Goal: Transaction & Acquisition: Purchase product/service

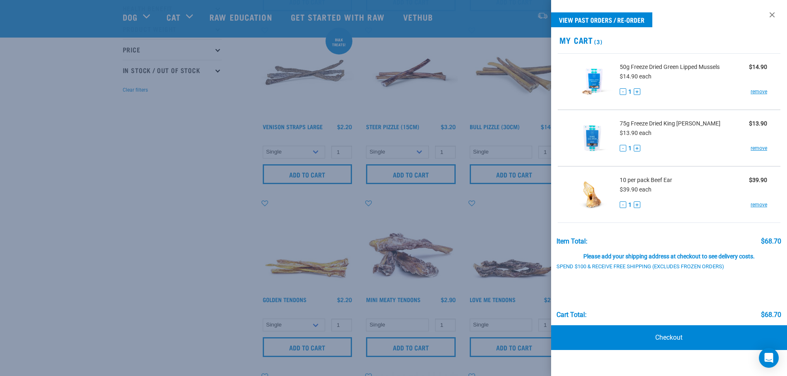
drag, startPoint x: 771, startPoint y: 13, endPoint x: 718, endPoint y: 14, distance: 53.3
click at [771, 13] on link at bounding box center [772, 14] width 13 height 13
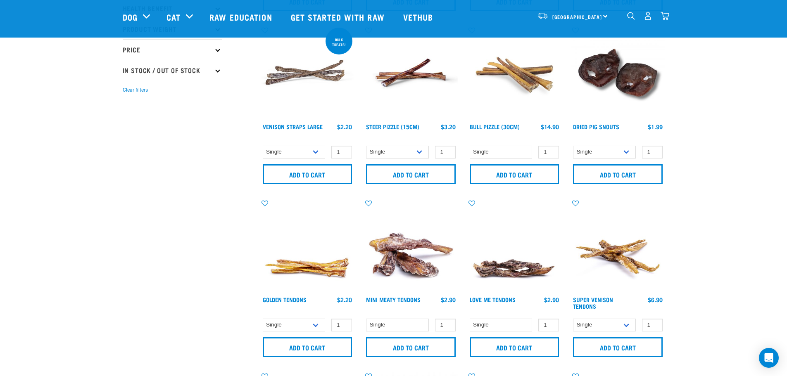
click at [634, 20] on img "dropdown navigation" at bounding box center [631, 16] width 8 height 8
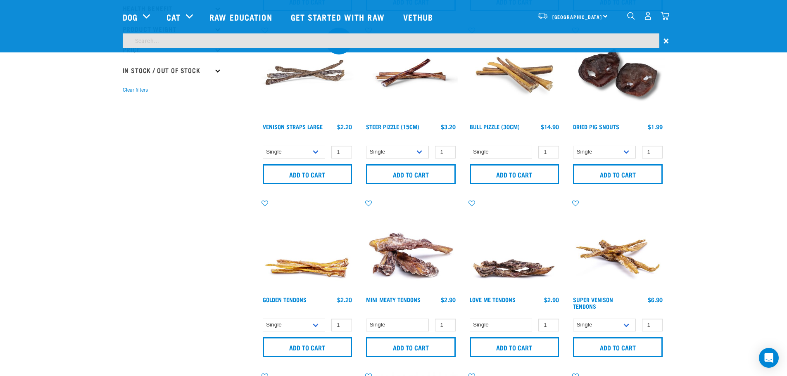
scroll to position [182, 0]
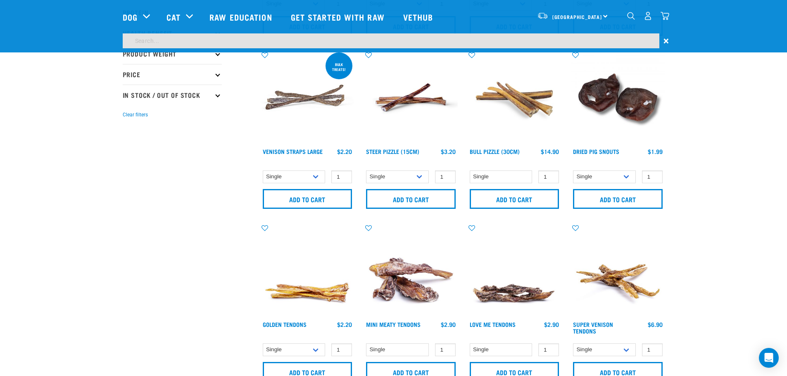
click at [226, 40] on input "search" at bounding box center [391, 40] width 537 height 15
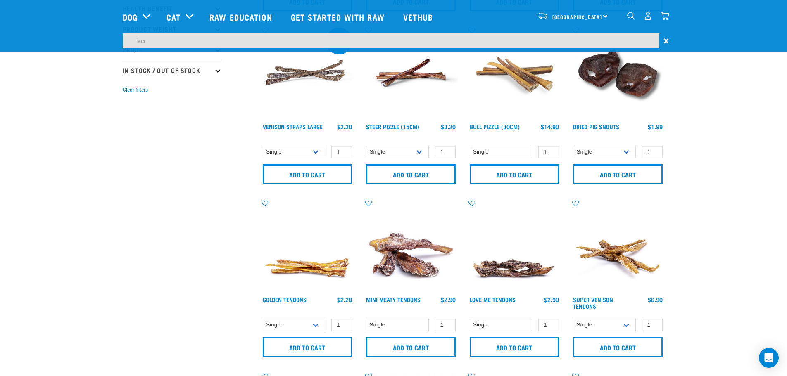
type input "liver"
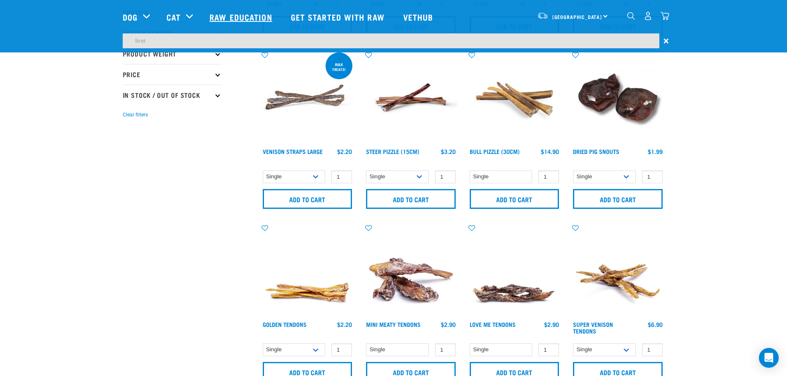
scroll to position [207, 0]
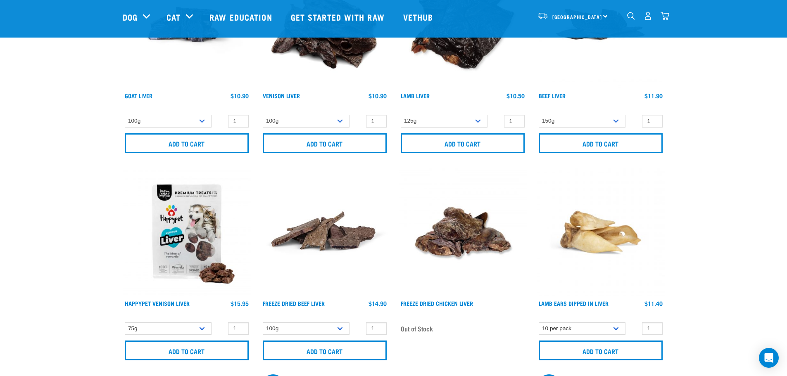
scroll to position [83, 0]
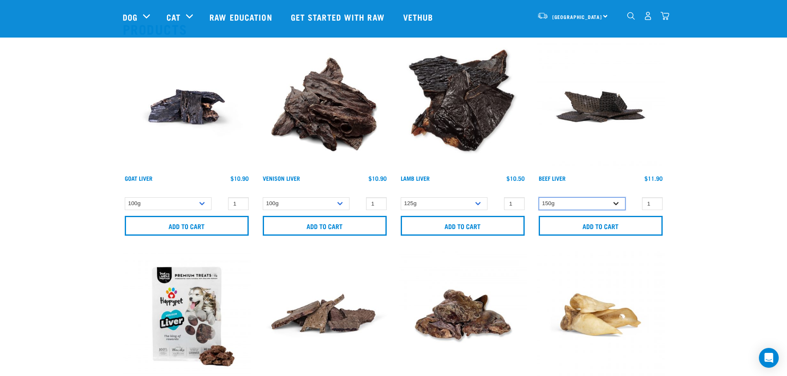
click at [614, 209] on select "150g" at bounding box center [582, 204] width 87 height 13
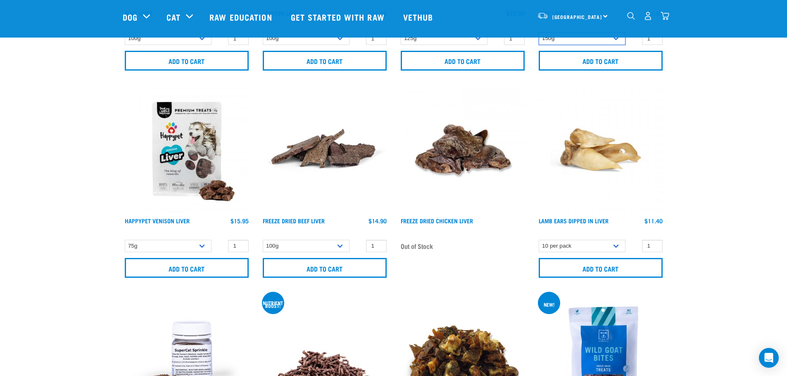
scroll to position [0, 0]
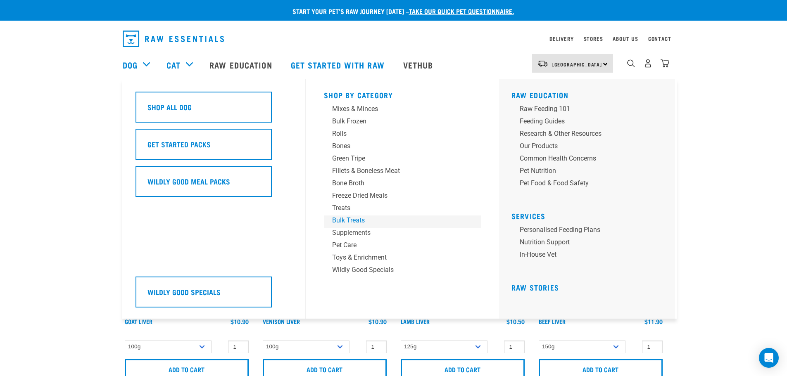
click at [345, 221] on div "Bulk Treats" at bounding box center [396, 221] width 129 height 10
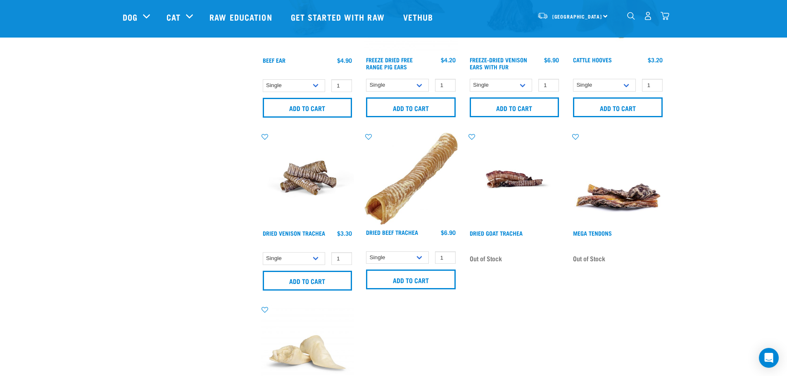
scroll to position [455, 0]
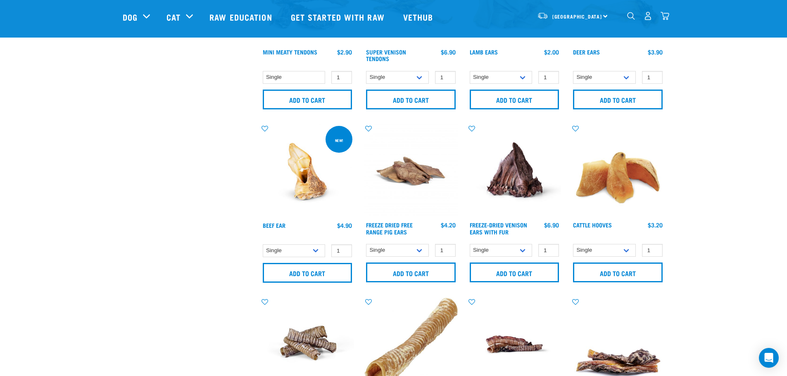
click at [513, 169] on img at bounding box center [515, 171] width 94 height 94
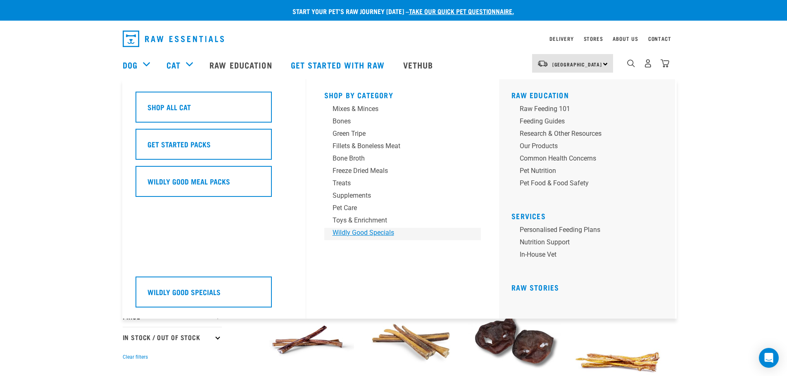
click at [353, 232] on div "Wildly Good Specials" at bounding box center [397, 233] width 129 height 10
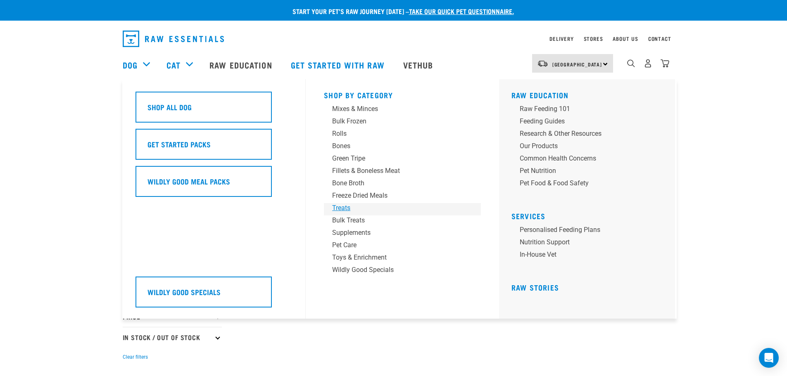
click at [348, 207] on div "Treats" at bounding box center [396, 208] width 129 height 10
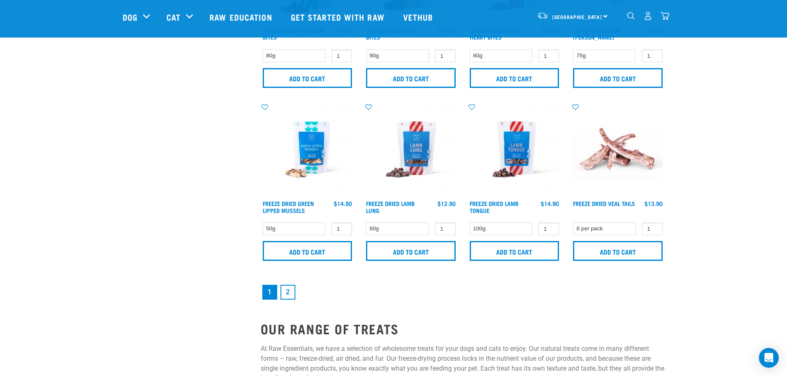
scroll to position [1198, 0]
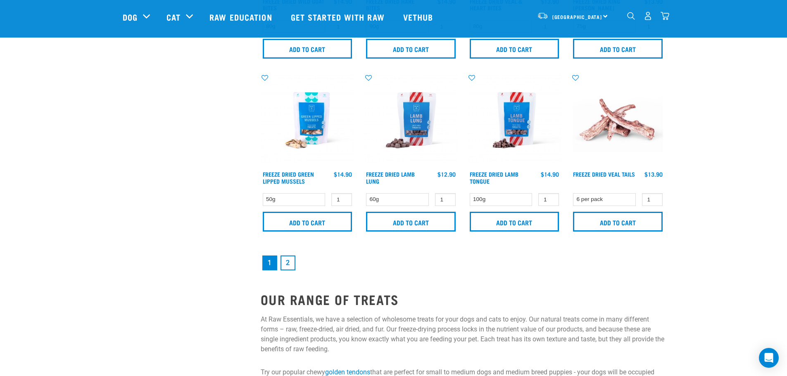
click at [286, 264] on link "2" at bounding box center [288, 263] width 15 height 15
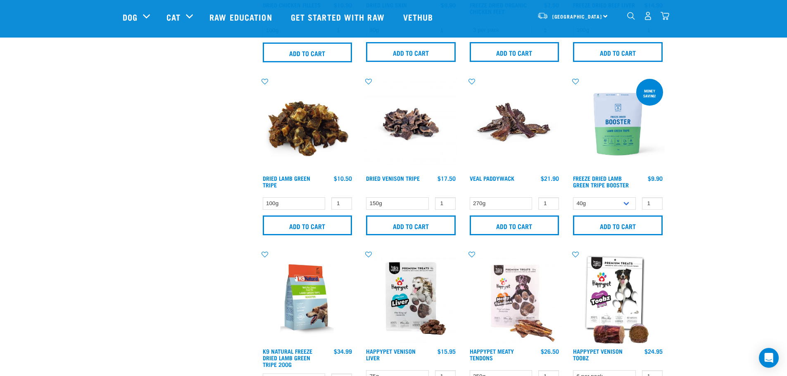
scroll to position [496, 0]
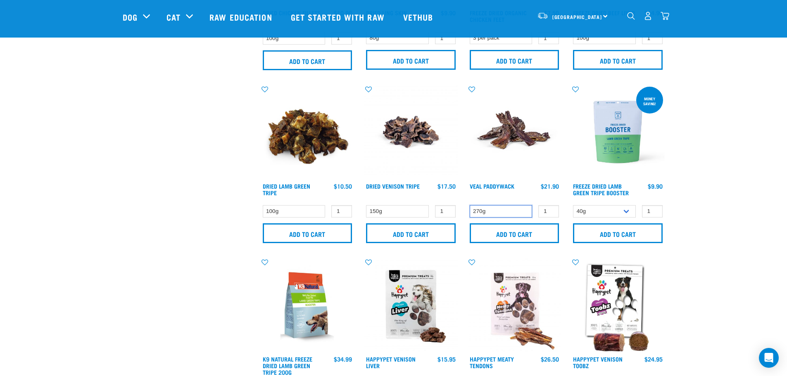
click at [520, 212] on select "270g" at bounding box center [501, 211] width 63 height 13
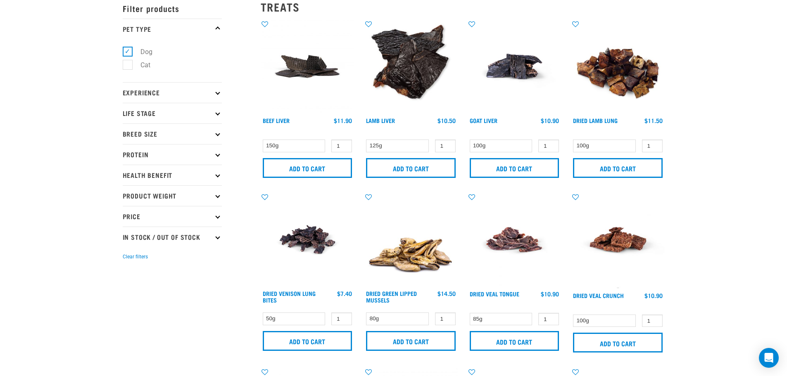
scroll to position [0, 0]
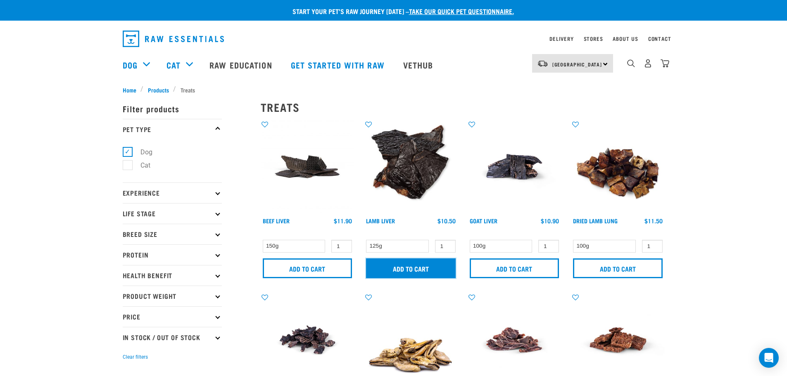
click at [437, 268] on input "Add to cart" at bounding box center [411, 269] width 90 height 20
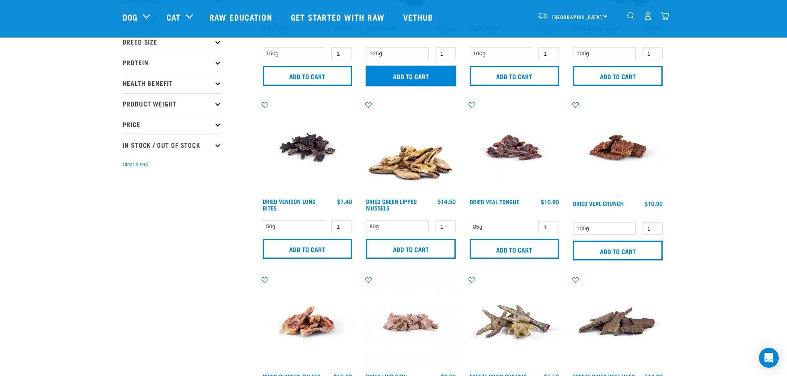
scroll to position [165, 0]
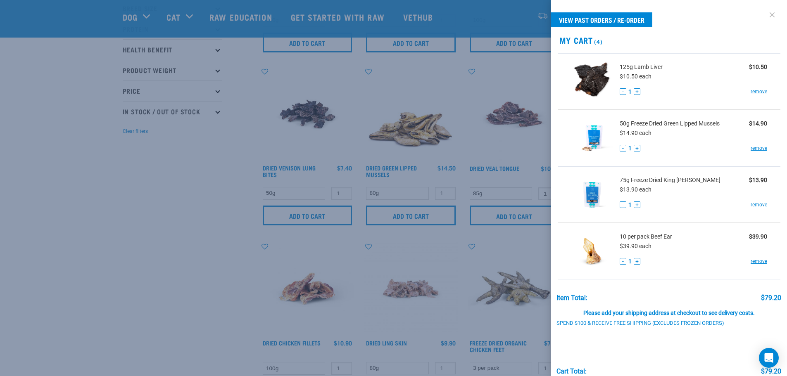
click at [770, 14] on link at bounding box center [772, 14] width 13 height 13
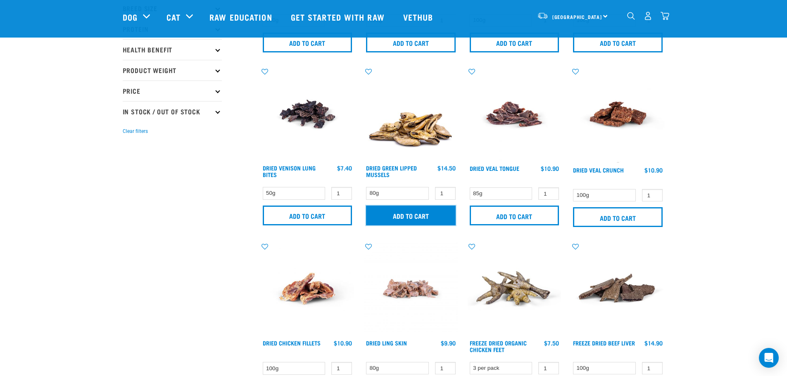
click at [419, 216] on input "Add to cart" at bounding box center [411, 216] width 90 height 20
click at [399, 167] on link "Dried Green Lipped Mussels" at bounding box center [391, 172] width 51 height 10
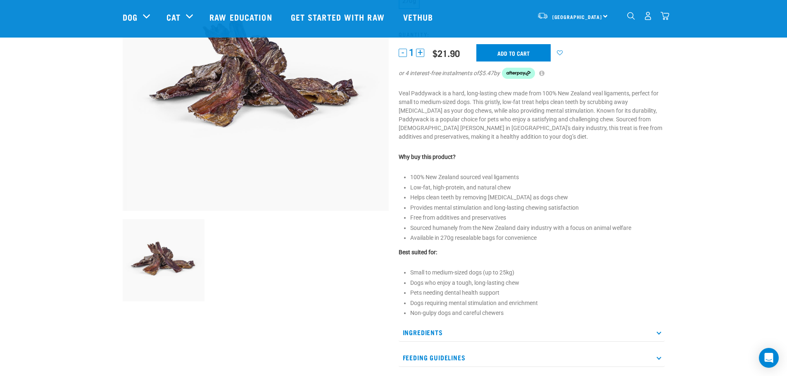
scroll to position [124, 0]
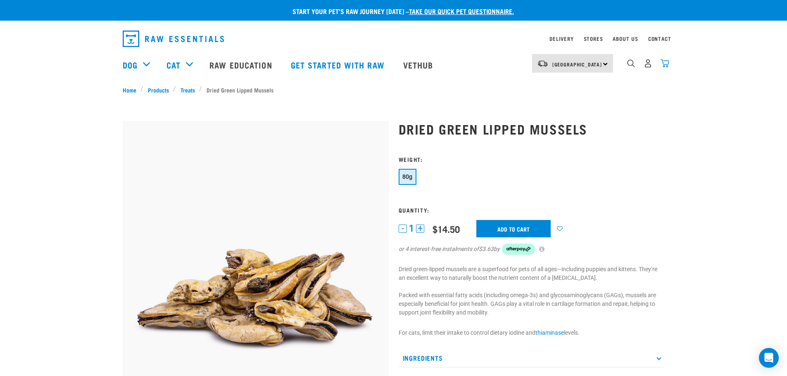
click at [663, 64] on img "dropdown navigation" at bounding box center [665, 63] width 9 height 9
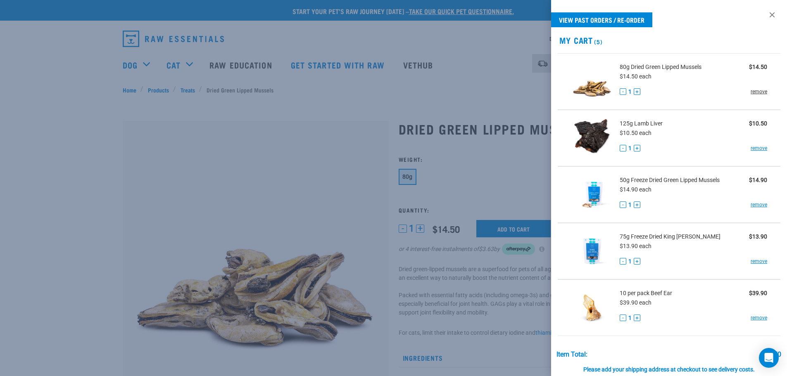
click at [759, 93] on link "remove" at bounding box center [759, 91] width 17 height 7
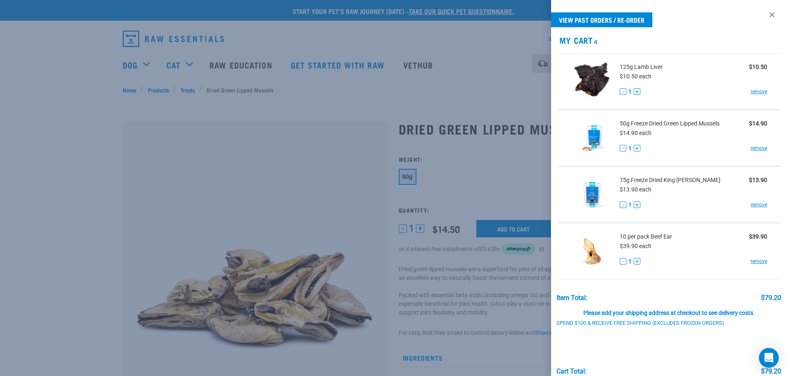
click at [663, 122] on span "50g Freeze Dried Green Lipped Mussels" at bounding box center [670, 123] width 100 height 9
click at [638, 122] on span "50g Freeze Dried Green Lipped Mussels" at bounding box center [670, 123] width 100 height 9
click at [193, 131] on div at bounding box center [393, 188] width 787 height 376
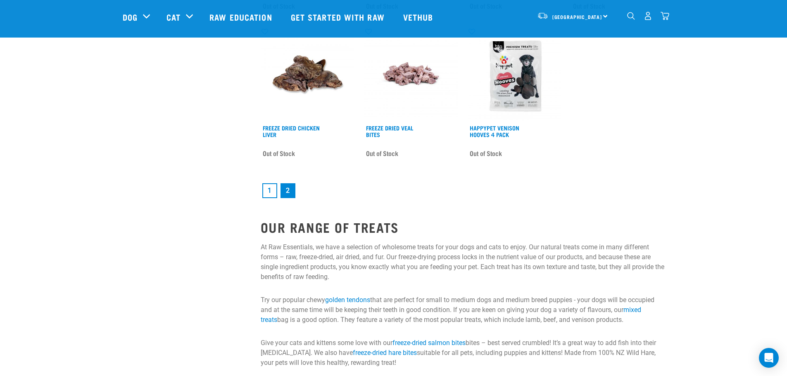
scroll to position [1198, 0]
click at [271, 186] on link "1" at bounding box center [269, 191] width 15 height 15
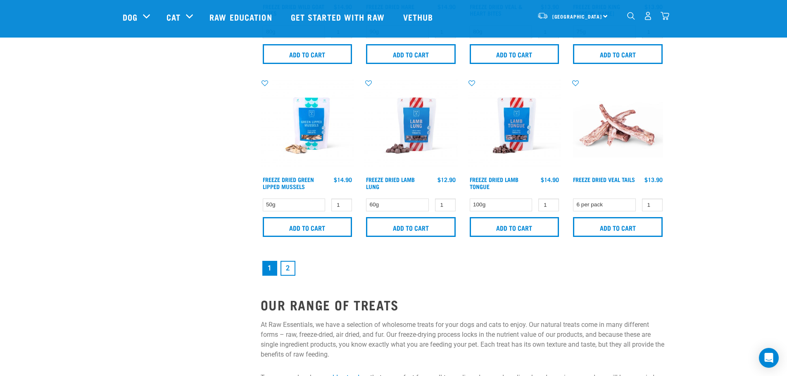
scroll to position [1198, 0]
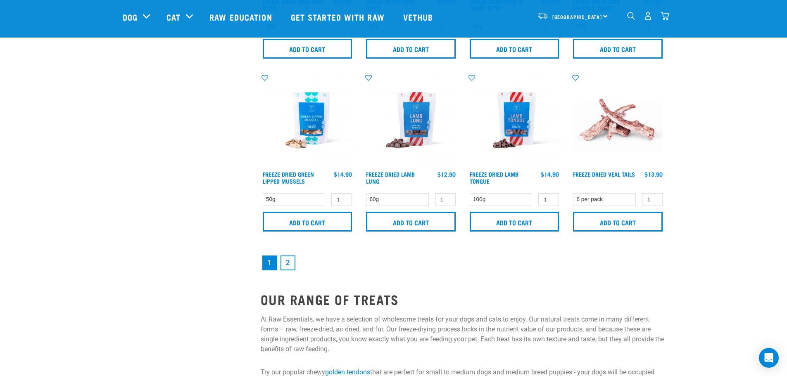
click at [298, 121] on img at bounding box center [308, 121] width 94 height 94
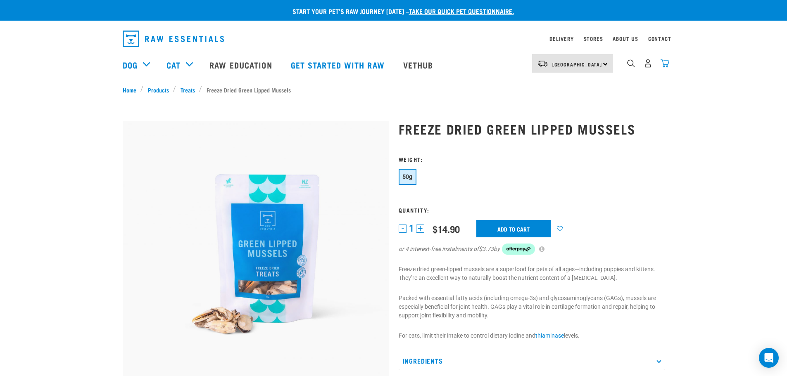
click at [667, 68] on img "dropdown navigation" at bounding box center [665, 63] width 9 height 9
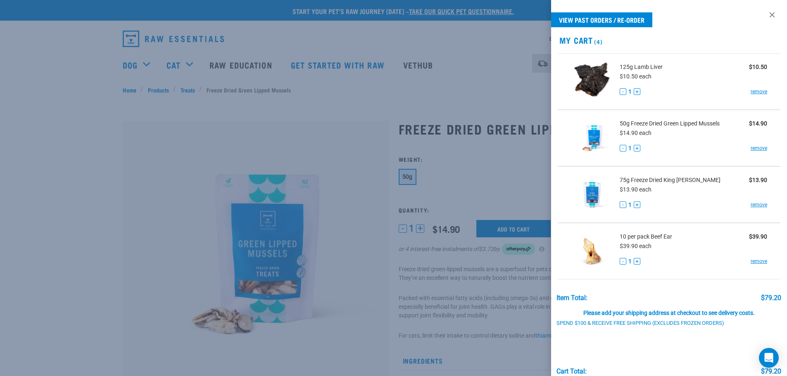
scroll to position [40, 0]
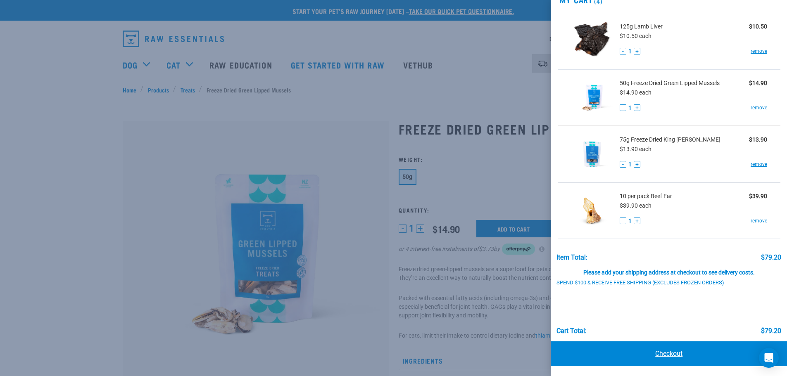
click at [685, 364] on link "Checkout" at bounding box center [669, 354] width 236 height 25
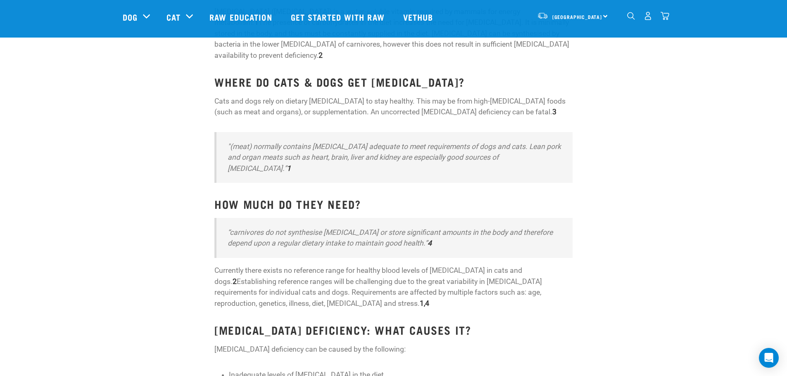
scroll to position [165, 0]
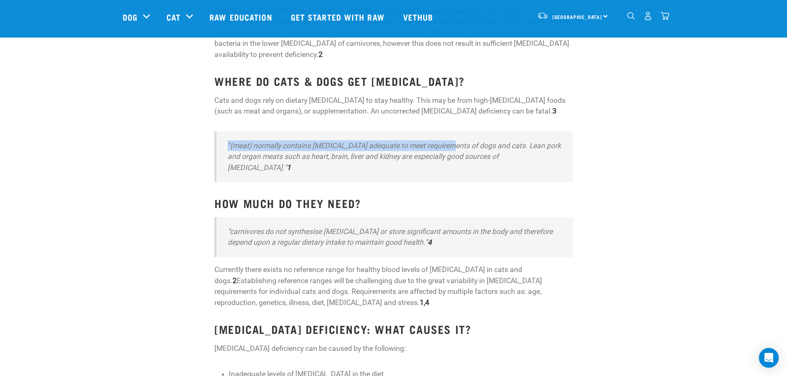
drag, startPoint x: 481, startPoint y: 101, endPoint x: 448, endPoint y: 132, distance: 45.3
click at [448, 142] on em ""(meat) normally contains [MEDICAL_DATA] adequate to meet requirements of dogs …" at bounding box center [394, 157] width 333 height 30
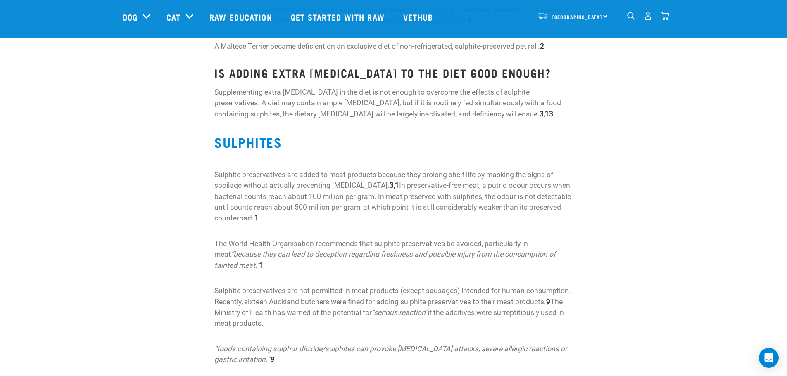
scroll to position [2149, 0]
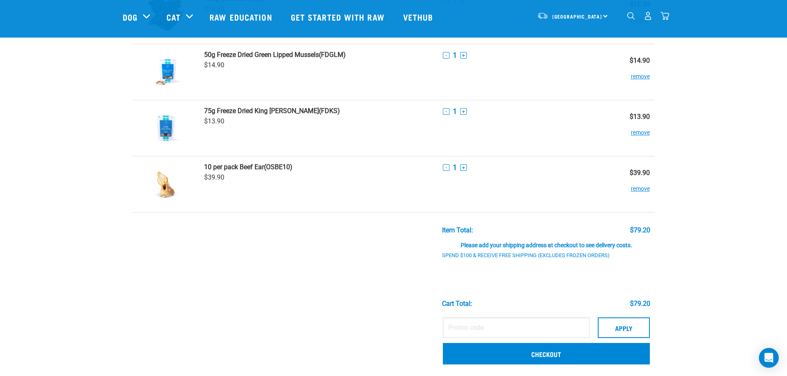
scroll to position [41, 0]
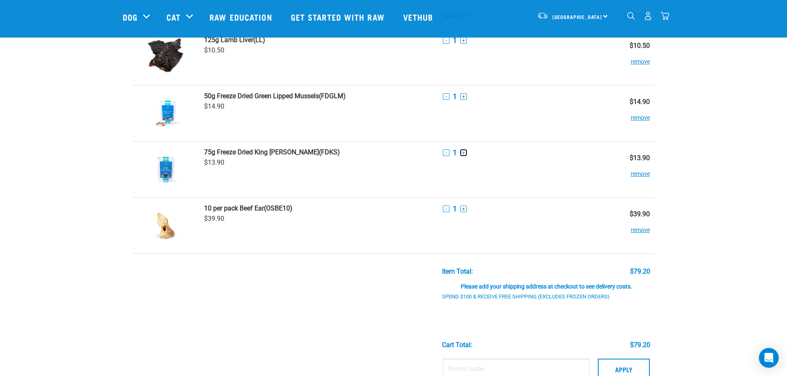
click at [464, 153] on button "+" at bounding box center [463, 153] width 7 height 7
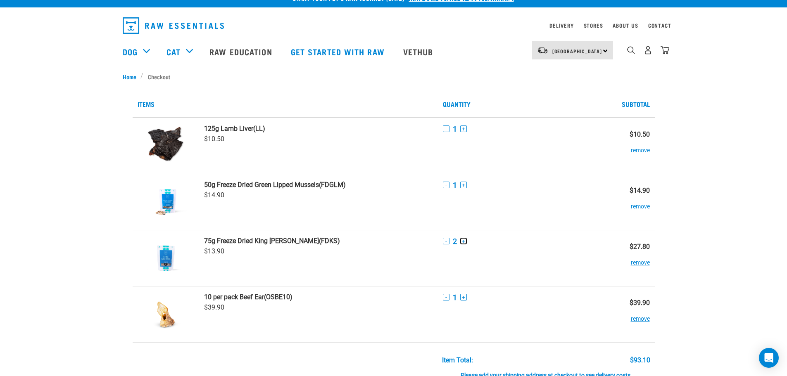
scroll to position [0, 0]
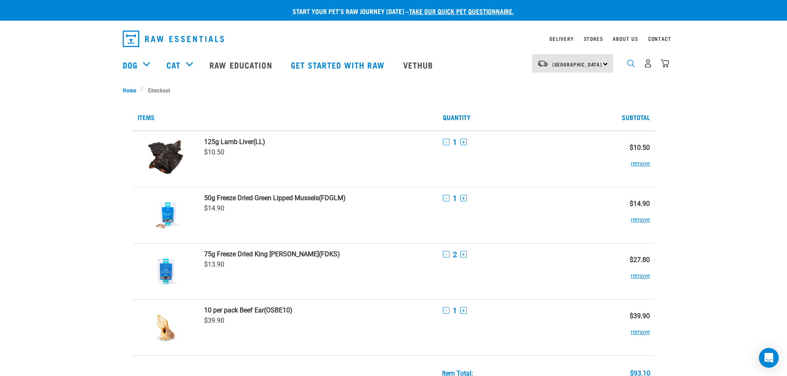
click at [633, 64] on img "dropdown navigation" at bounding box center [631, 64] width 8 height 8
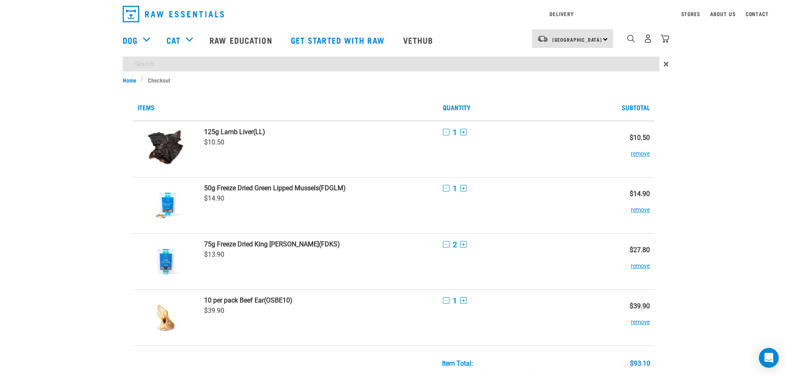
click at [236, 66] on input "search" at bounding box center [391, 64] width 537 height 15
type input "beef liver"
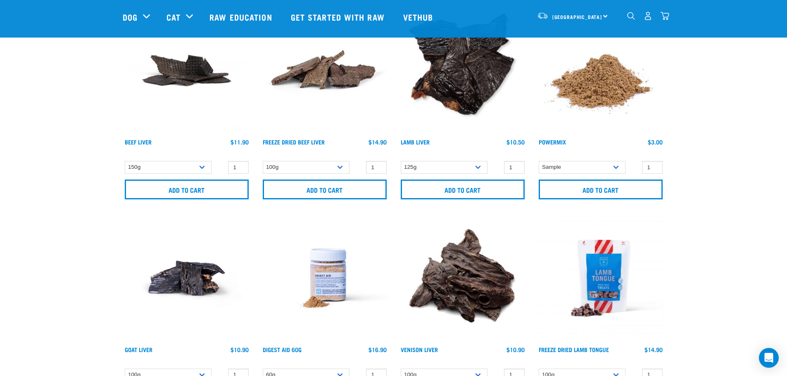
scroll to position [124, 0]
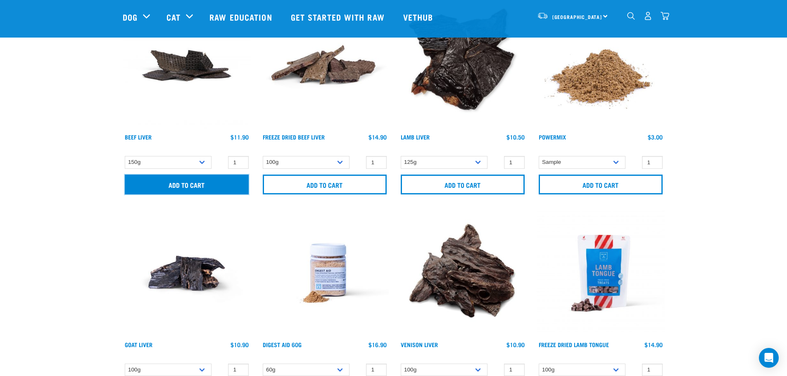
click at [198, 183] on input "Add to cart" at bounding box center [187, 185] width 124 height 20
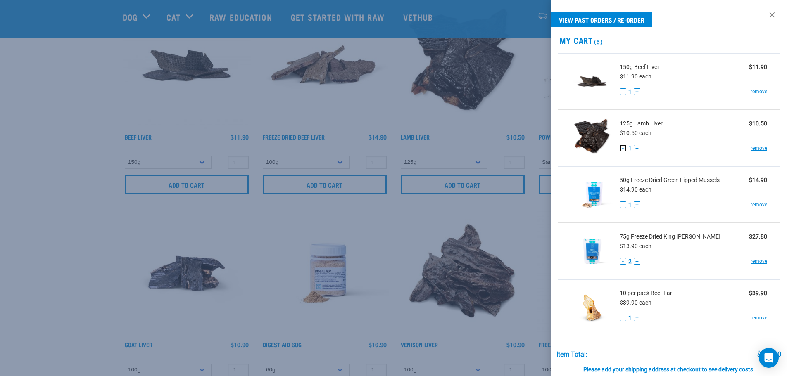
click at [624, 149] on button "-" at bounding box center [623, 148] width 7 height 7
click at [405, 114] on div at bounding box center [393, 188] width 787 height 376
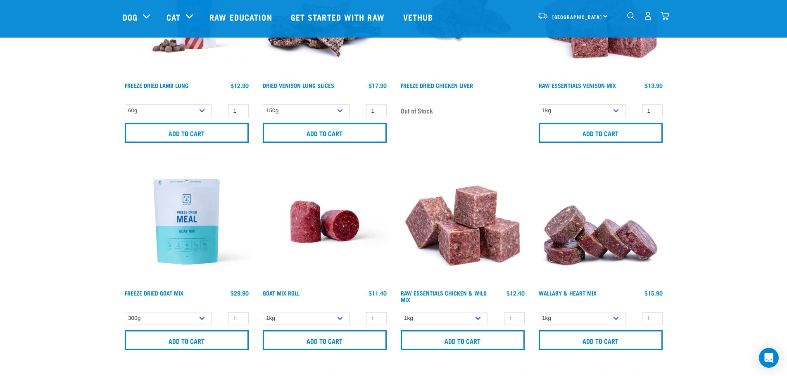
scroll to position [661, 0]
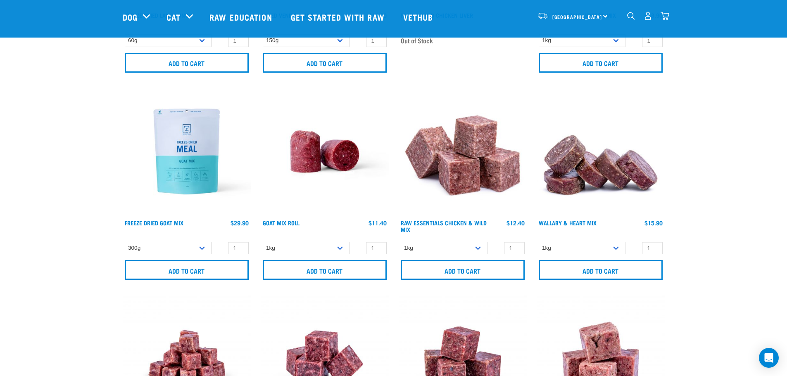
click at [669, 16] on img "dropdown navigation" at bounding box center [665, 16] width 9 height 9
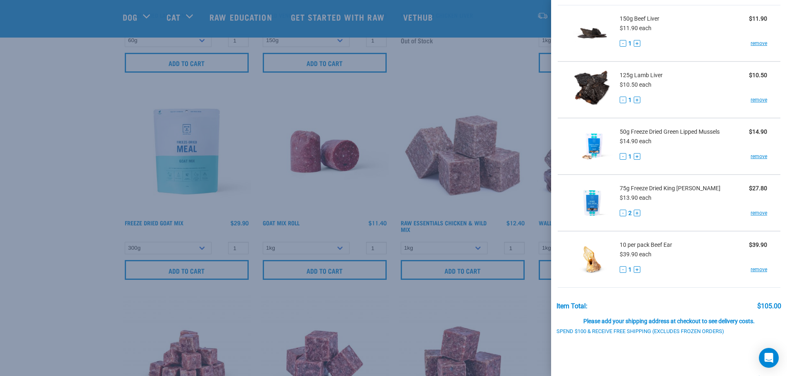
scroll to position [97, 0]
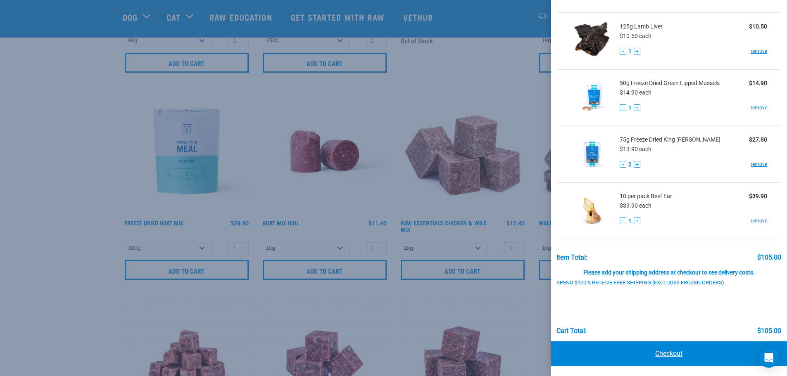
click at [661, 359] on link "Checkout" at bounding box center [669, 354] width 236 height 25
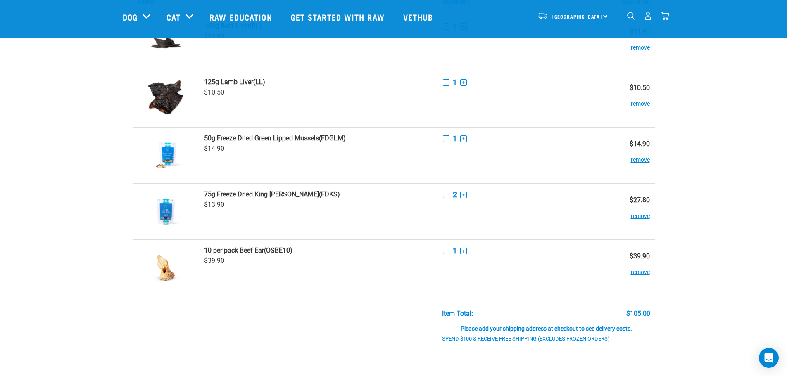
scroll to position [165, 0]
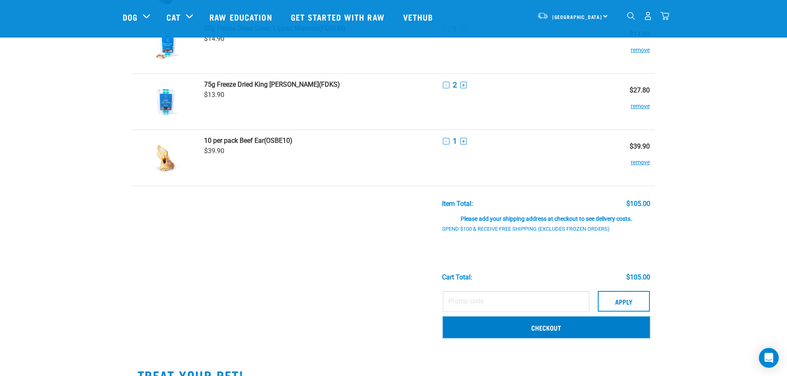
click at [561, 332] on link "Checkout" at bounding box center [546, 327] width 207 height 21
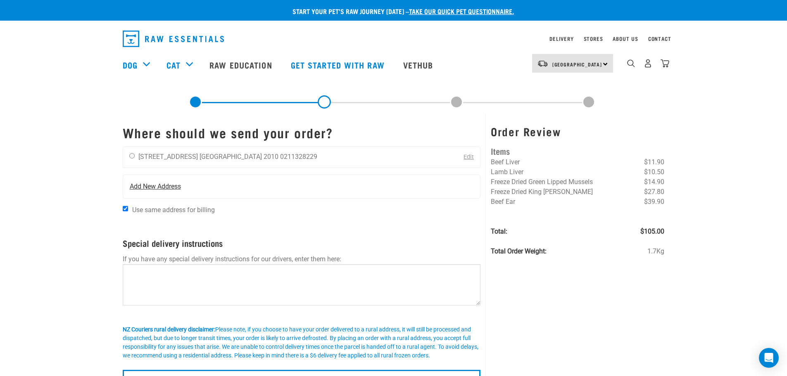
click at [179, 193] on div "Add New Address" at bounding box center [301, 186] width 357 height 23
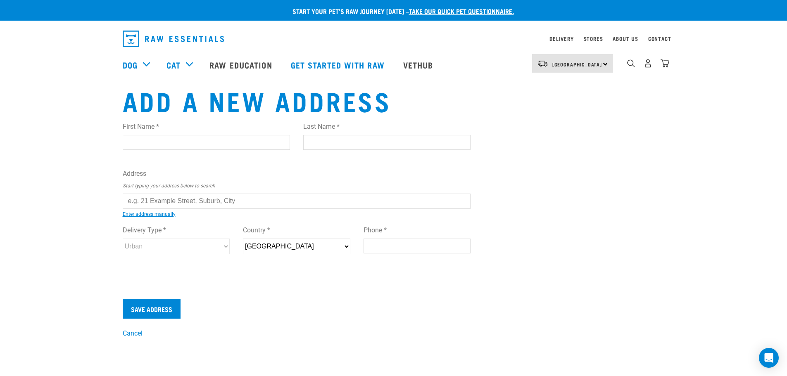
click at [165, 138] on input "First Name *" at bounding box center [206, 142] width 167 height 15
type input "L"
type input "Aunty Lyn"
type input "Lavery"
paste input "19a Macpherson Street"
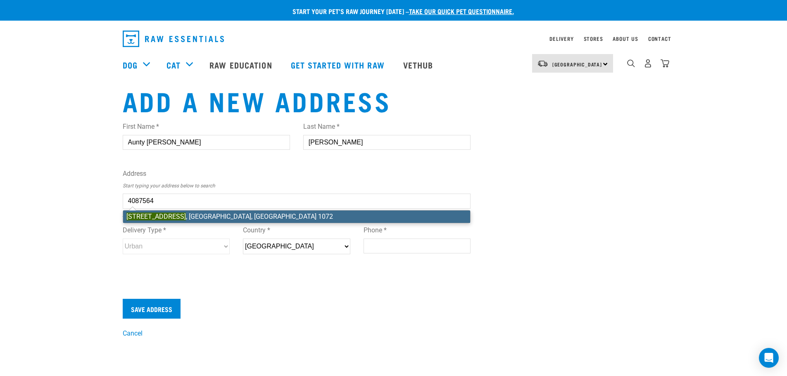
click at [257, 213] on div "First Name * Aunty Lyn Last Name * Lavery Address Start typing your address bel…" at bounding box center [297, 196] width 348 height 162
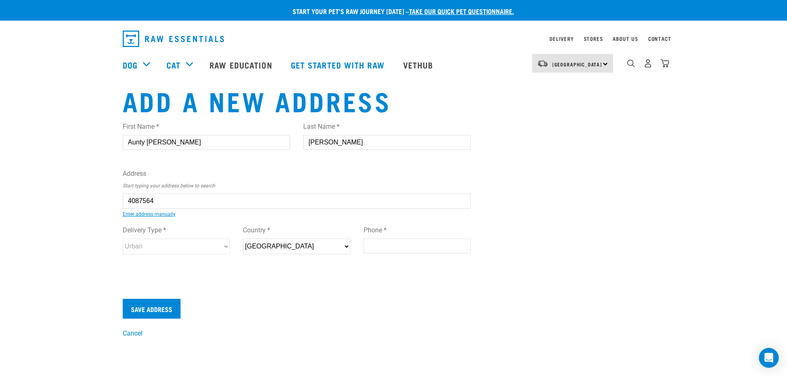
type input "19A Macpherson Street, Meadowbank, Auckland 1072"
type input "[STREET_ADDRESS]"
type input "Meadowbank"
type input "Auckland"
select select "AUK"
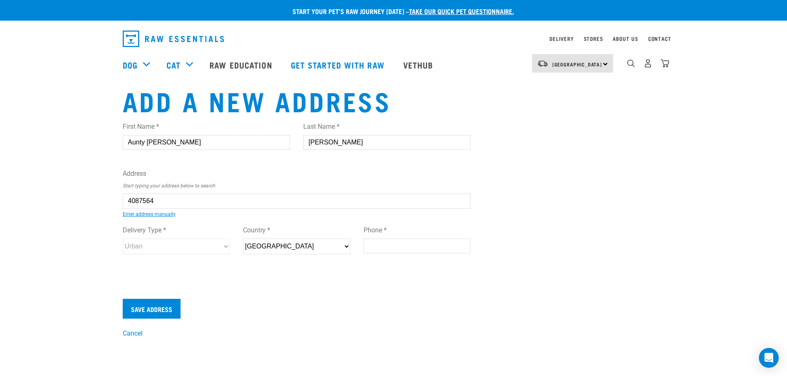
type input "1072"
select select "Urban"
type input "19A Macpherson Street, Meadowbank, Auckland 1072"
click at [418, 244] on input "Phone *" at bounding box center [417, 246] width 107 height 15
type input "021881567"
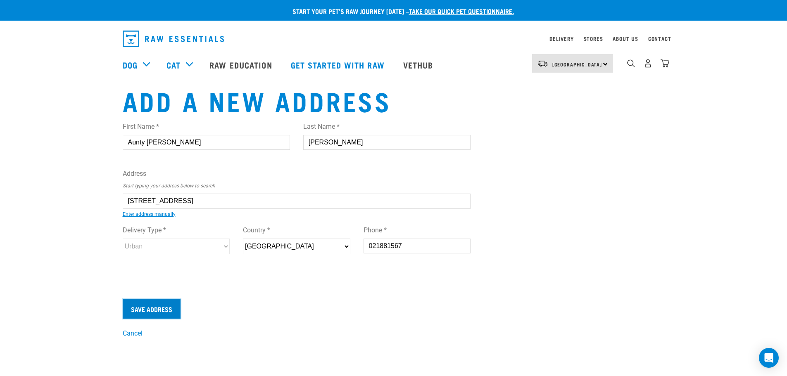
click at [155, 309] on input "Save Address" at bounding box center [152, 309] width 58 height 20
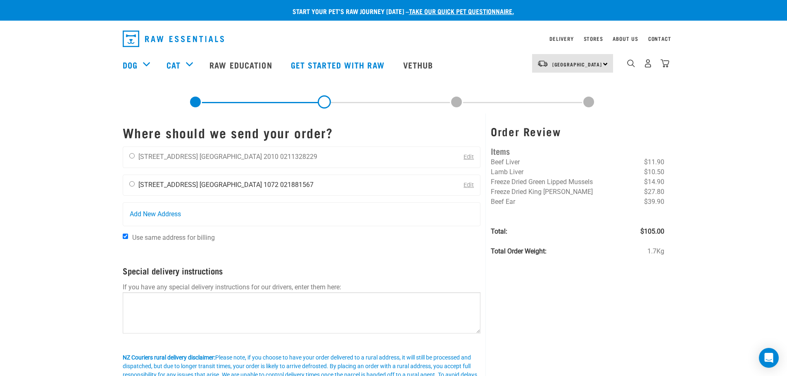
click at [132, 184] on input "radio" at bounding box center [131, 183] width 5 height 5
radio input "true"
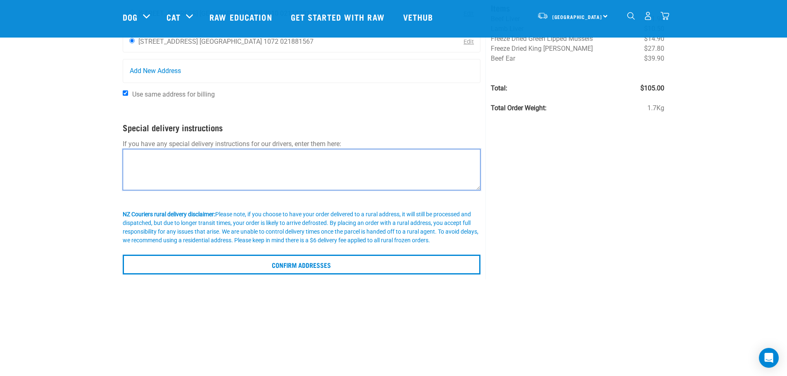
click at [164, 177] on textarea at bounding box center [302, 169] width 358 height 41
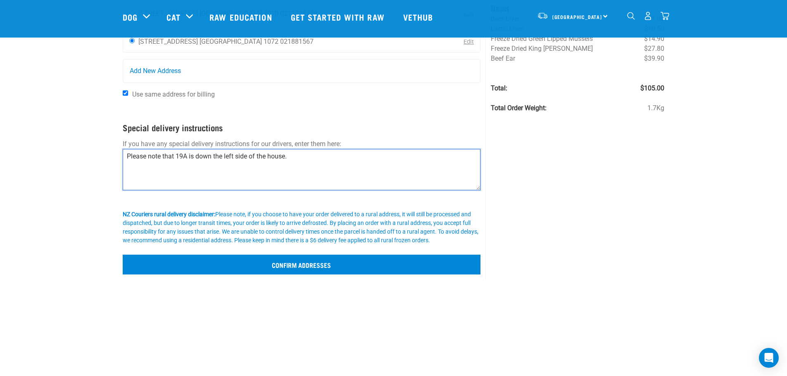
type textarea "Please note that 19A is down the left side of the house."
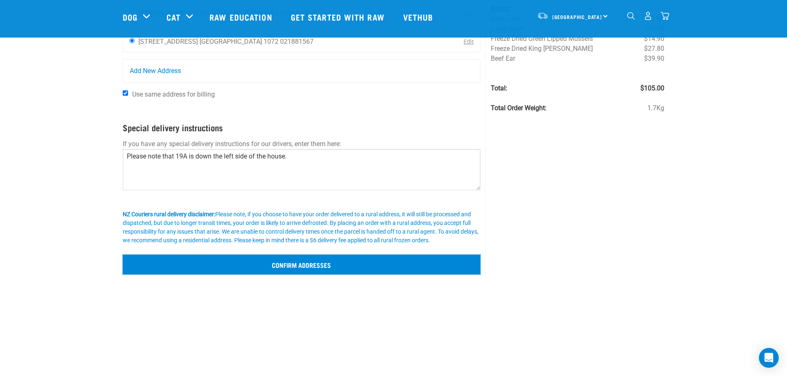
click at [257, 259] on input "Confirm addresses" at bounding box center [302, 265] width 358 height 20
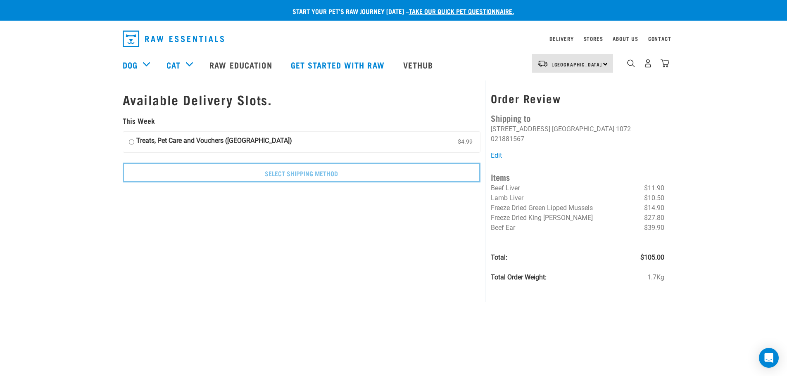
click at [150, 145] on strong "Treats, Pet Care and Vouchers ([GEOGRAPHIC_DATA])" at bounding box center [214, 142] width 156 height 12
click at [134, 145] on input "Treats, Pet Care and Vouchers (North Island) $4.99" at bounding box center [131, 142] width 5 height 12
radio input "true"
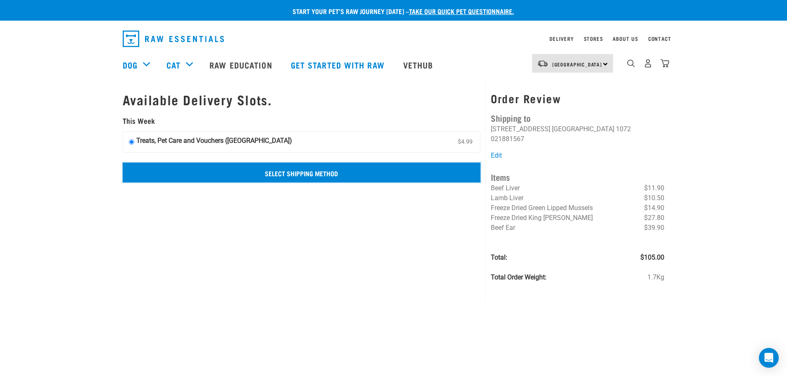
click at [292, 179] on input "Select Shipping Method" at bounding box center [302, 173] width 358 height 20
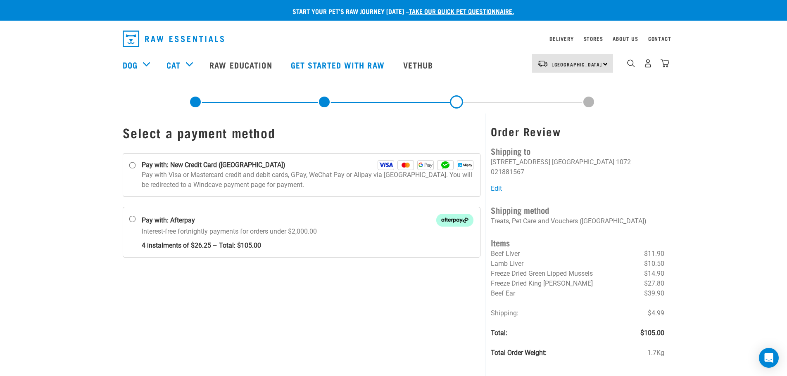
click at [292, 178] on p "Pay with Visa or Mastercard credit and debit cards, GPay, WeChat Pay or Alipay …" at bounding box center [308, 180] width 332 height 20
click at [136, 169] on input "Pay with: New Credit Card ([GEOGRAPHIC_DATA])" at bounding box center [132, 165] width 7 height 7
radio input "true"
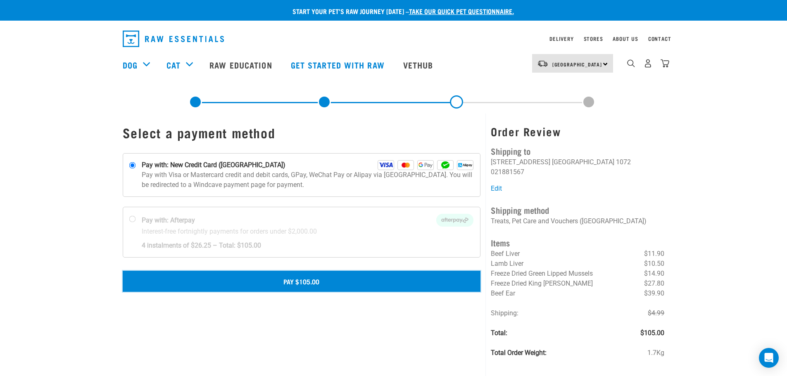
click at [297, 281] on button "Pay $105.00" at bounding box center [302, 281] width 358 height 21
click at [296, 279] on button "Pay $105.00" at bounding box center [302, 281] width 358 height 21
